Goal: Information Seeking & Learning: Learn about a topic

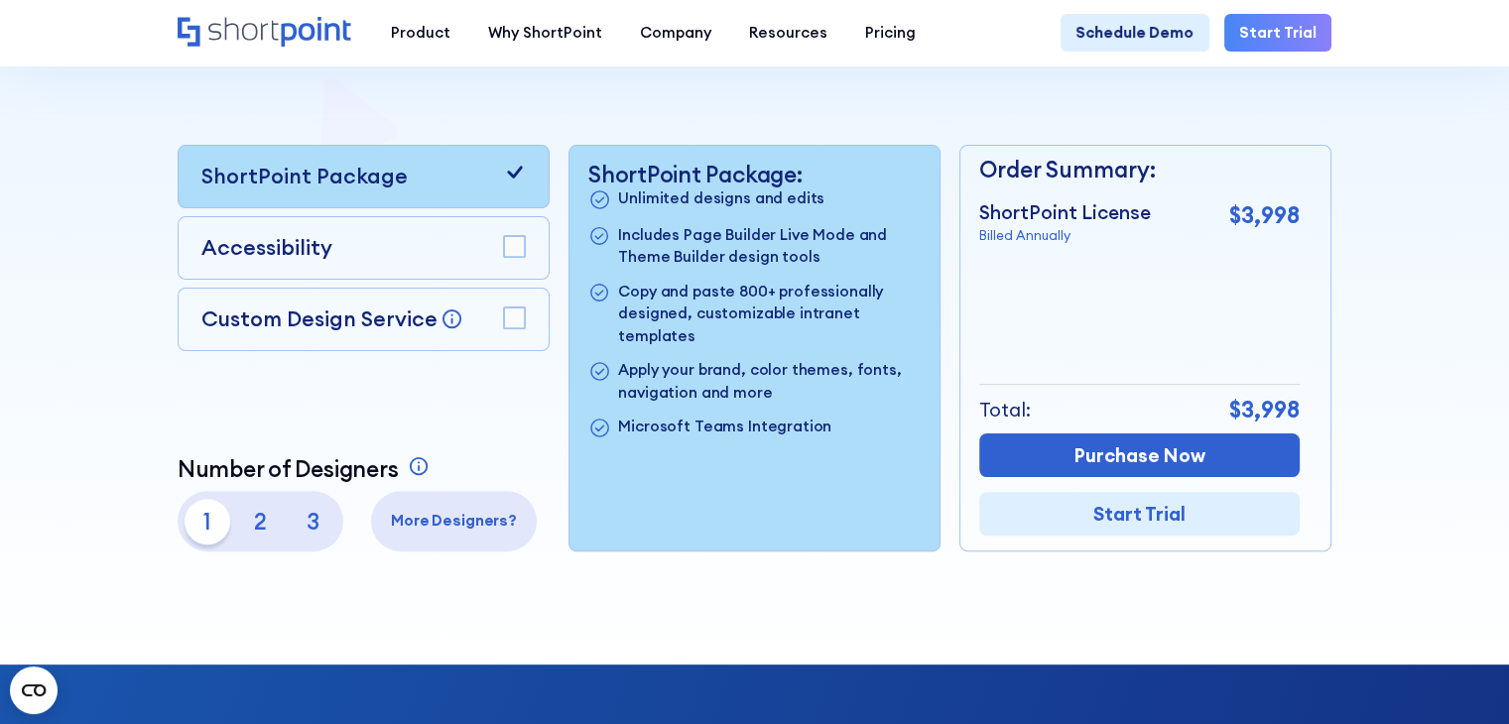
scroll to position [397, 0]
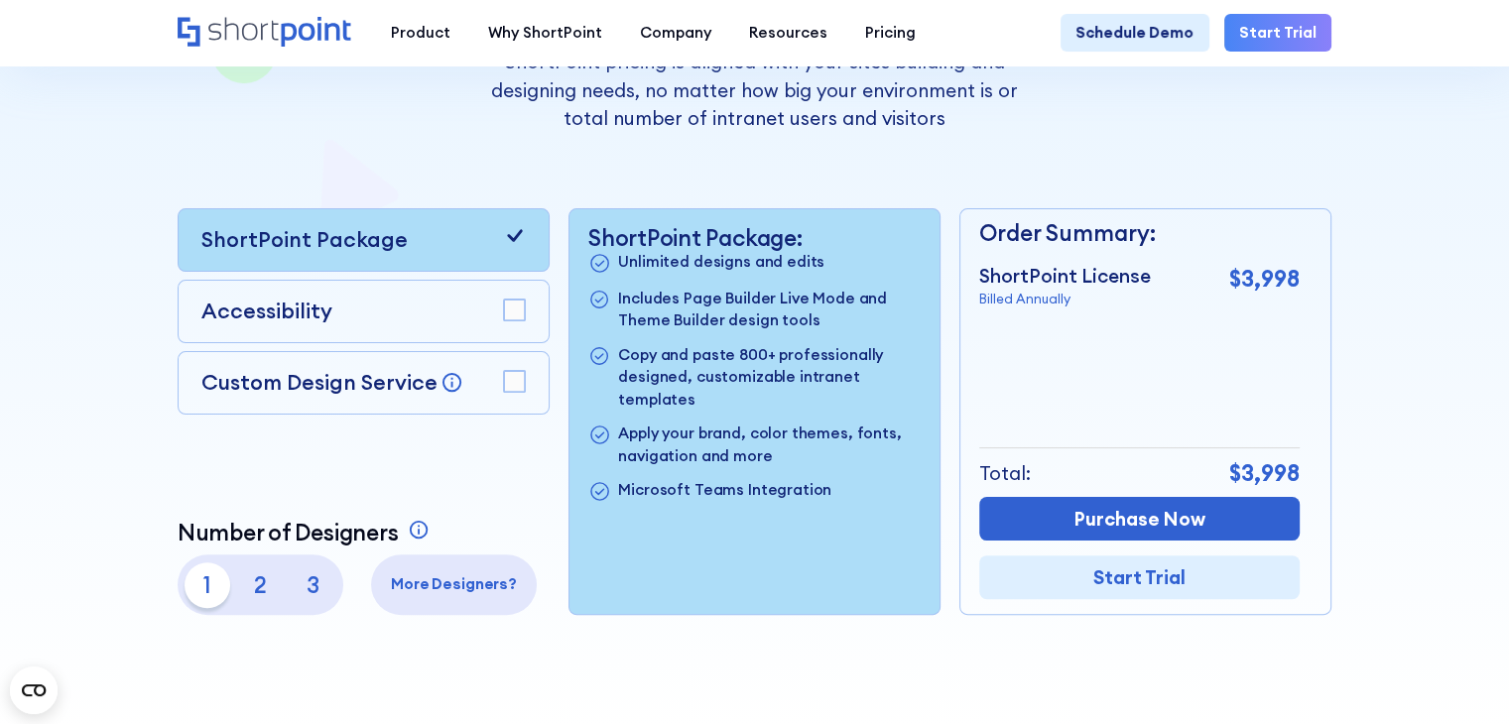
click at [1056, 302] on p "Billed Annually" at bounding box center [1065, 300] width 172 height 20
click at [509, 316] on rect at bounding box center [514, 310] width 21 height 21
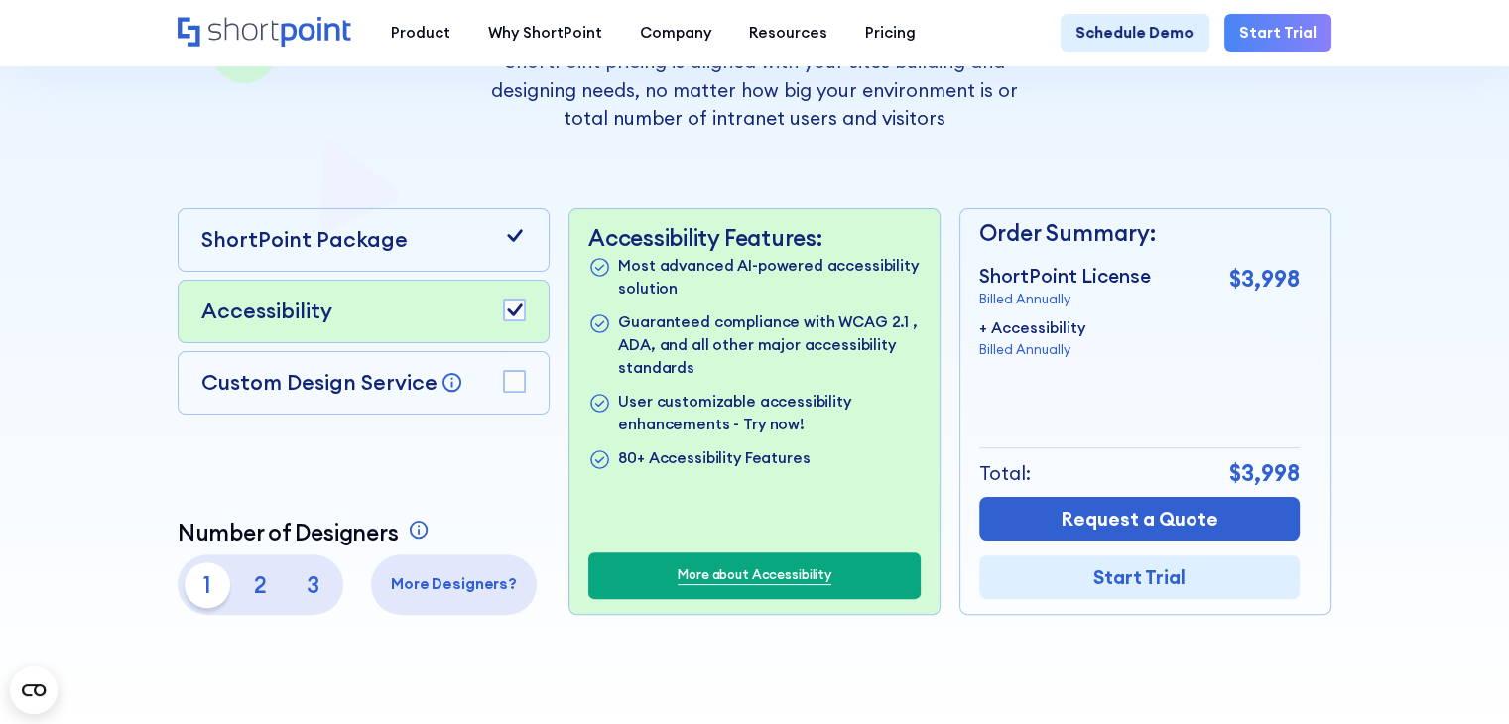
click at [511, 378] on rect at bounding box center [514, 381] width 21 height 21
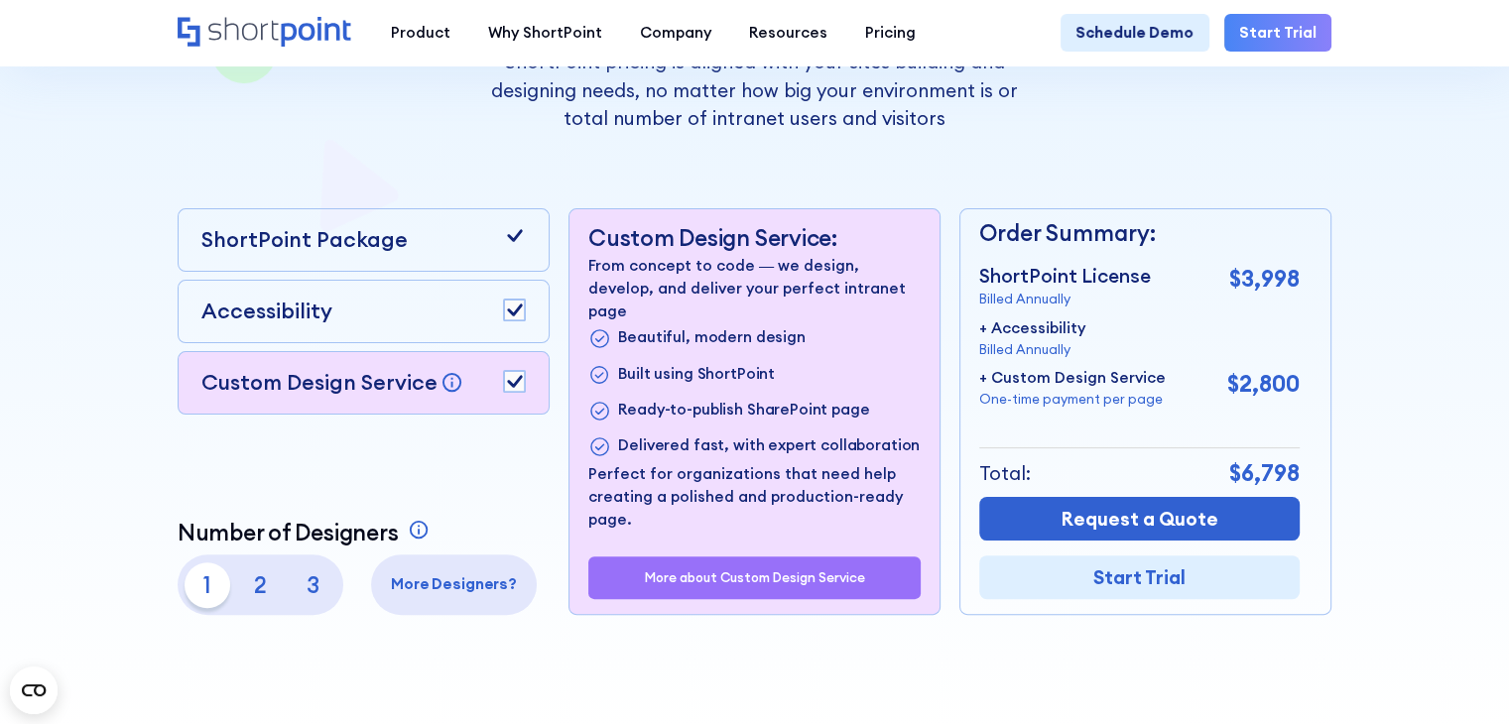
click at [1266, 288] on p "$3,998" at bounding box center [1265, 279] width 70 height 34
